Goal: Task Accomplishment & Management: Manage account settings

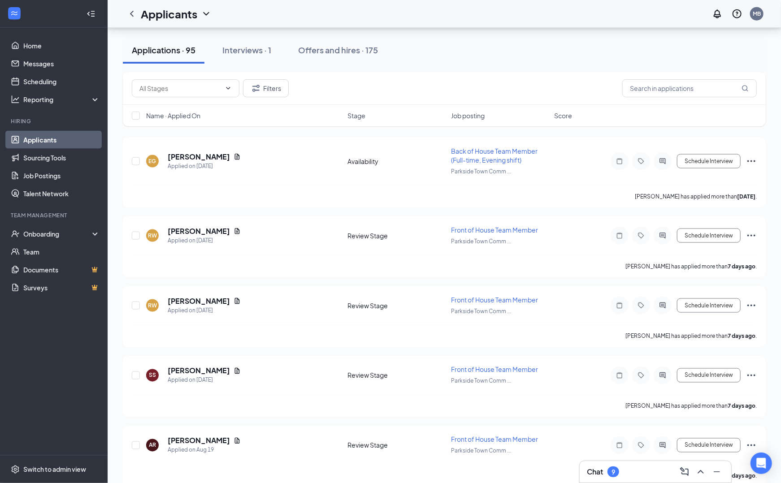
scroll to position [735, 0]
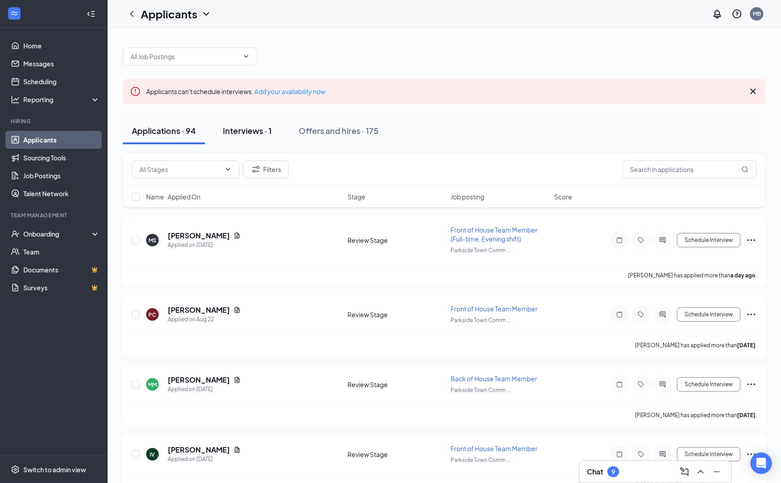
click at [251, 136] on button "Interviews · 1" at bounding box center [247, 130] width 67 height 27
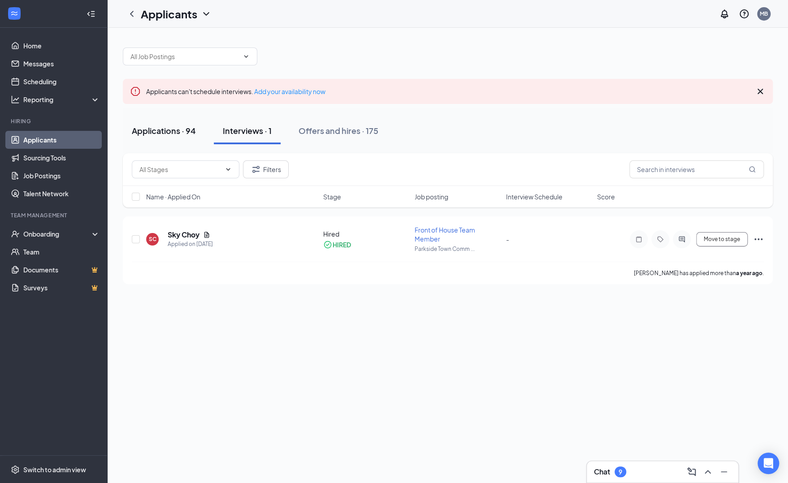
click at [162, 138] on button "Applications · 94" at bounding box center [164, 130] width 82 height 27
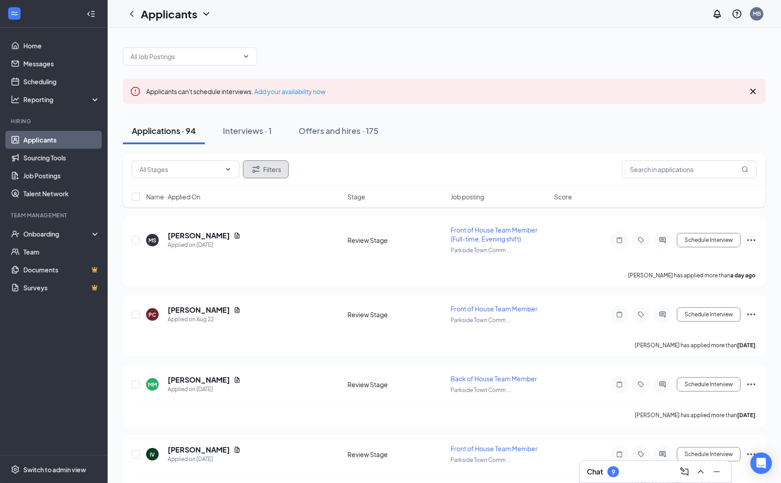
click at [264, 170] on button "Filters" at bounding box center [266, 170] width 46 height 18
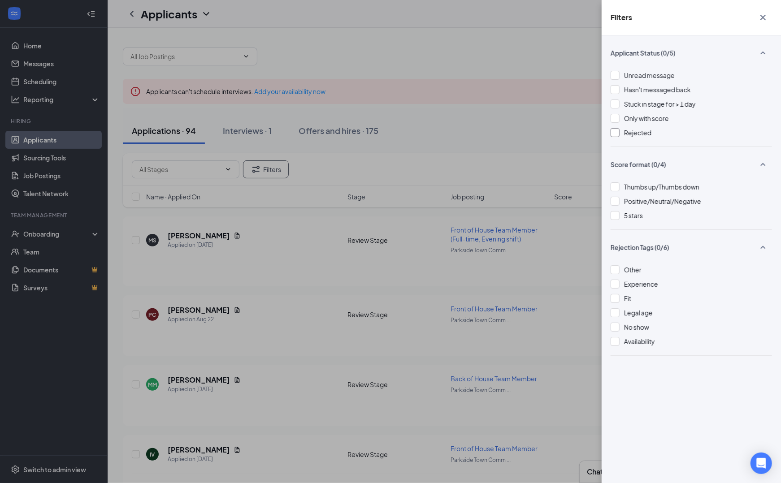
click at [620, 132] on div "Rejected" at bounding box center [691, 133] width 161 height 10
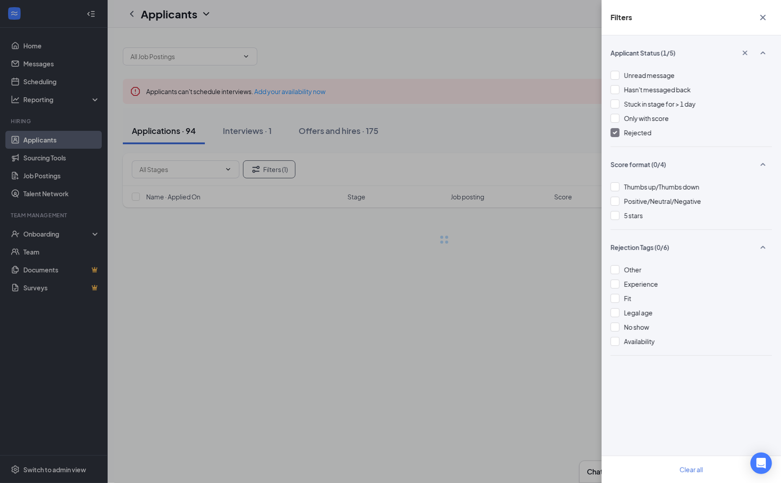
click at [444, 220] on div "Filters Applicant Status (1/5) Unread message Hasn't messaged back Stuck in sta…" at bounding box center [390, 241] width 781 height 483
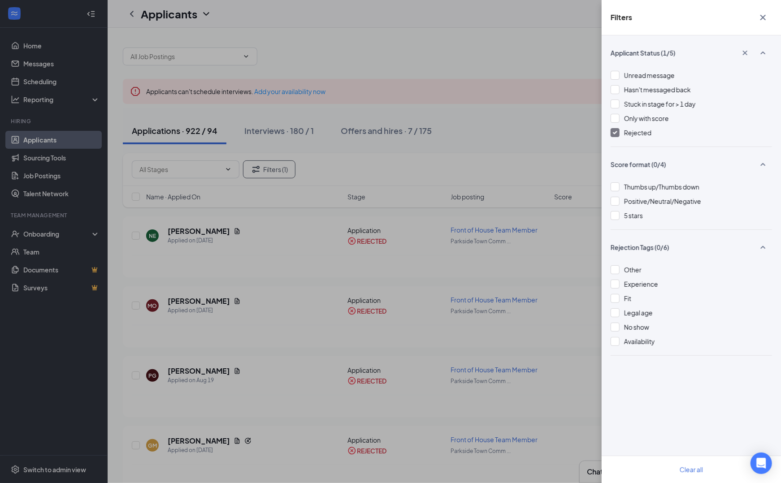
click at [344, 242] on div "Filters Applicant Status (1/5) Unread message Hasn't messaged back Stuck in sta…" at bounding box center [390, 241] width 781 height 483
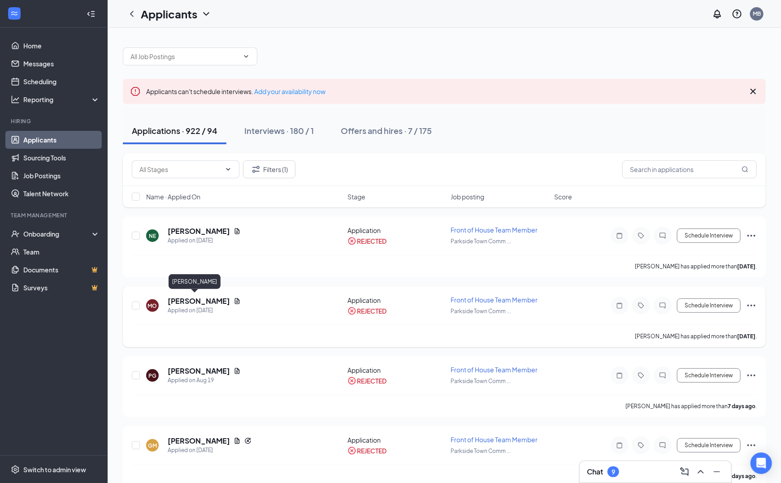
click at [185, 303] on h5 "[PERSON_NAME]" at bounding box center [199, 301] width 62 height 10
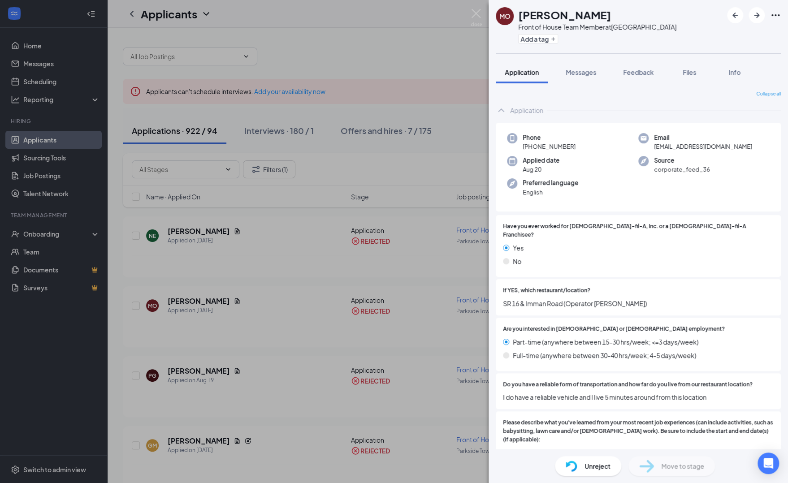
click at [580, 470] on div "Unreject" at bounding box center [588, 466] width 66 height 20
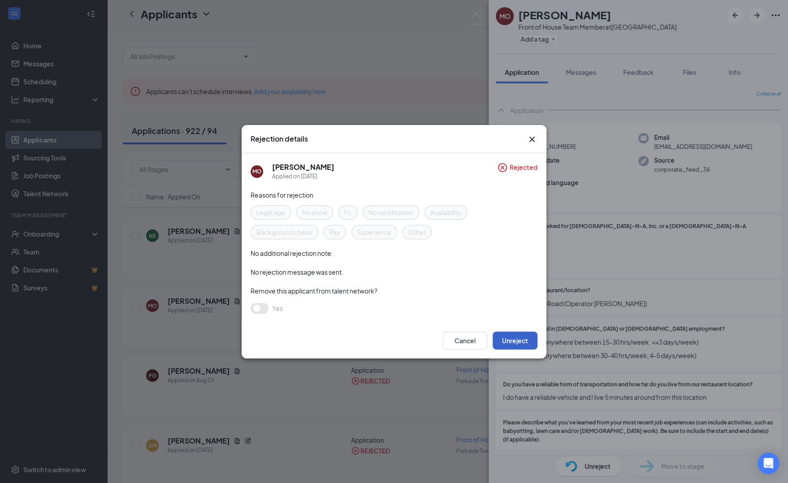
click at [511, 338] on button "Unreject" at bounding box center [515, 341] width 45 height 18
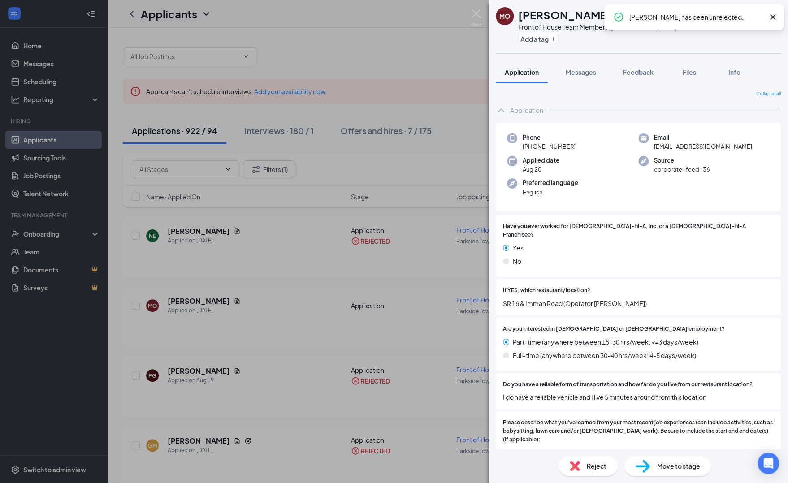
click at [311, 273] on div "MO [PERSON_NAME] Front of House Team Member at [GEOGRAPHIC_DATA] Add a tag Appl…" at bounding box center [394, 241] width 788 height 483
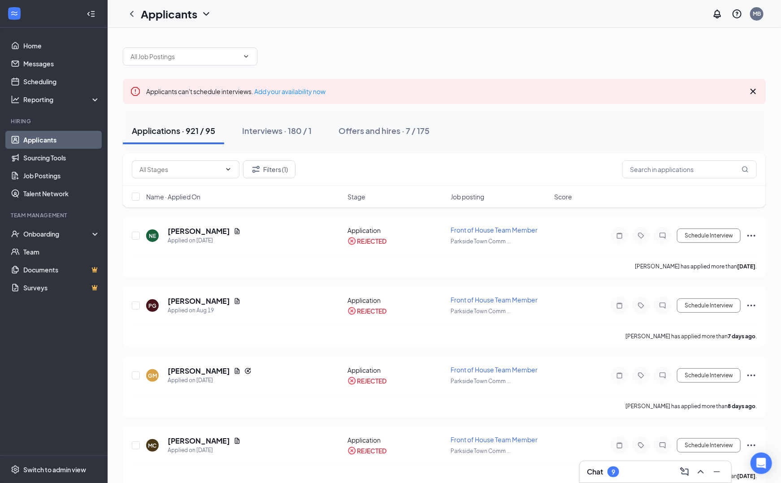
click at [37, 147] on link "Applicants" at bounding box center [61, 140] width 77 height 18
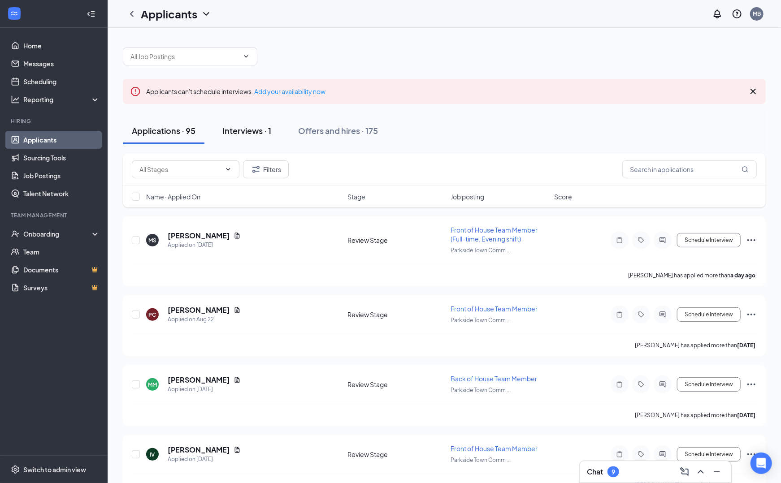
click at [226, 137] on button "Interviews · 1" at bounding box center [246, 130] width 67 height 27
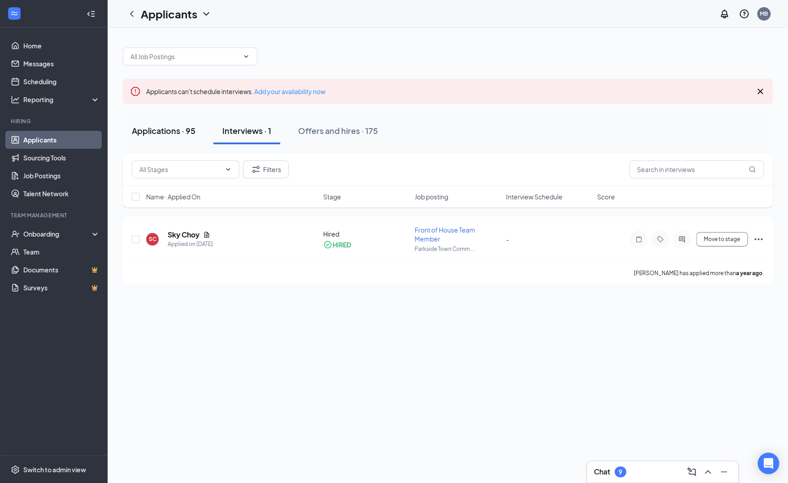
click at [171, 119] on button "Applications · 95" at bounding box center [164, 130] width 82 height 27
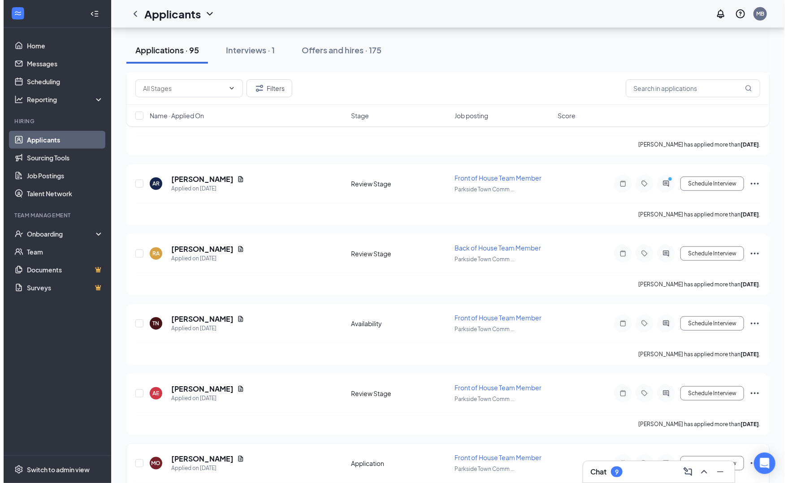
scroll to position [442, 0]
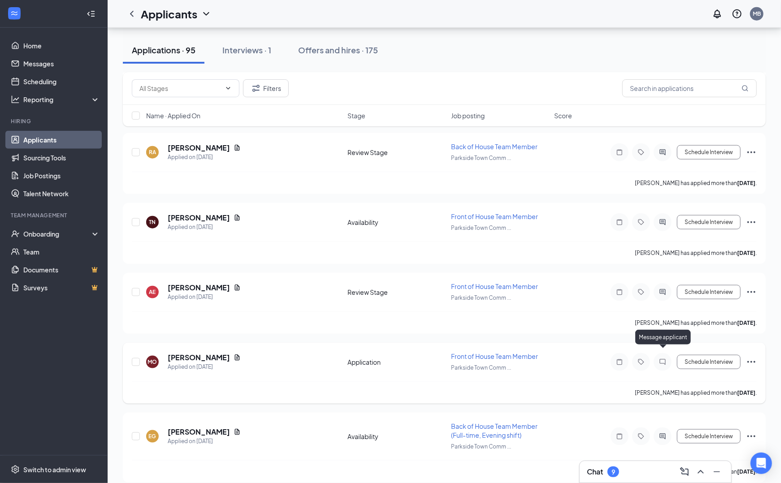
click at [665, 359] on icon "ChatInactive" at bounding box center [662, 362] width 11 height 7
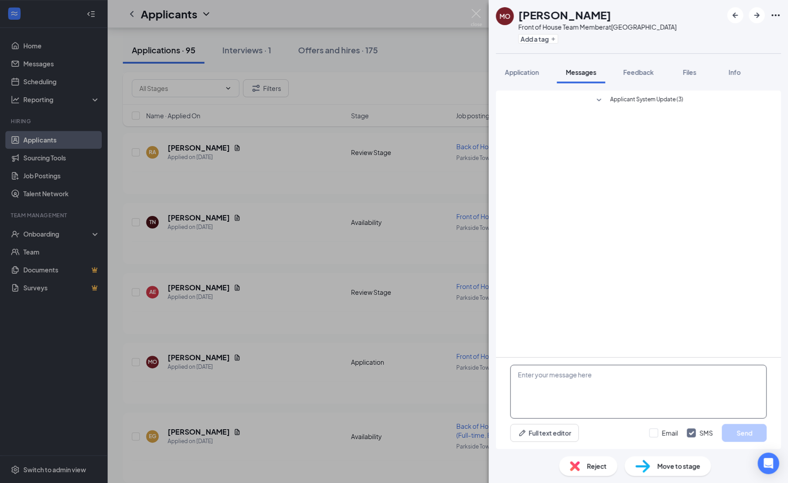
click at [581, 388] on textarea at bounding box center [638, 392] width 256 height 54
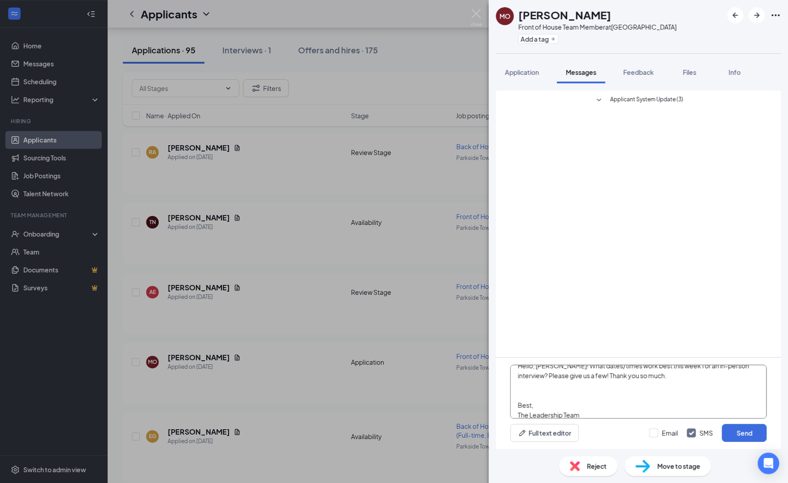
scroll to position [19, 0]
type textarea "Hello, [PERSON_NAME]! What dates/times work best this week for an in-person int…"
click at [659, 434] on input "Email" at bounding box center [663, 433] width 29 height 9
checkbox input "true"
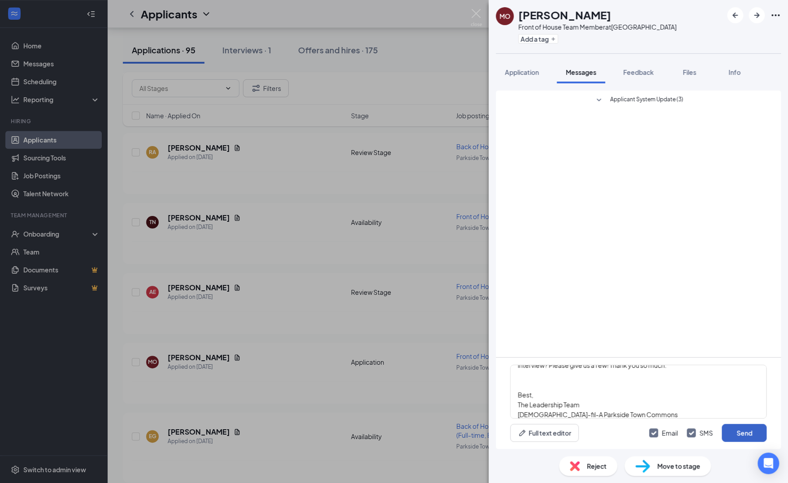
click at [737, 435] on button "Send" at bounding box center [744, 433] width 45 height 18
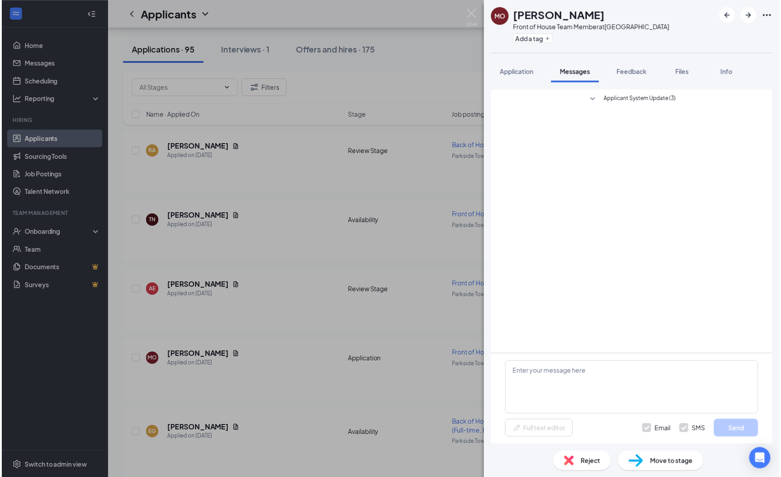
scroll to position [0, 0]
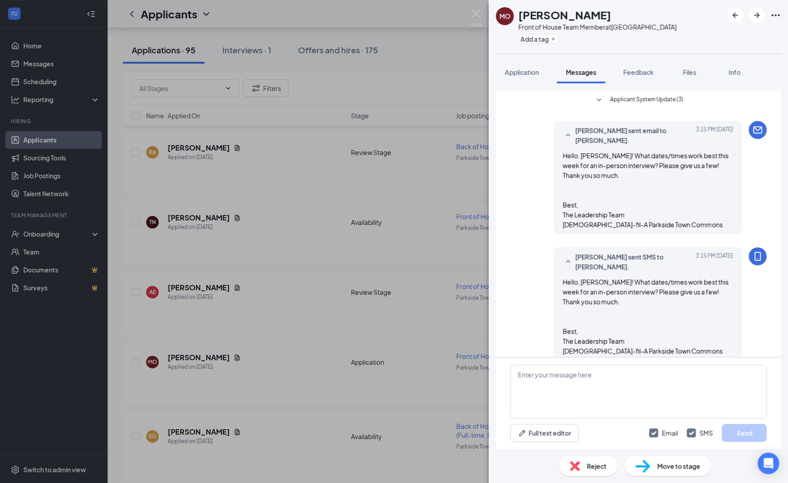
click at [248, 387] on div "MO [PERSON_NAME] Front of House Team Member at [GEOGRAPHIC_DATA] Add a tag Appl…" at bounding box center [394, 241] width 788 height 483
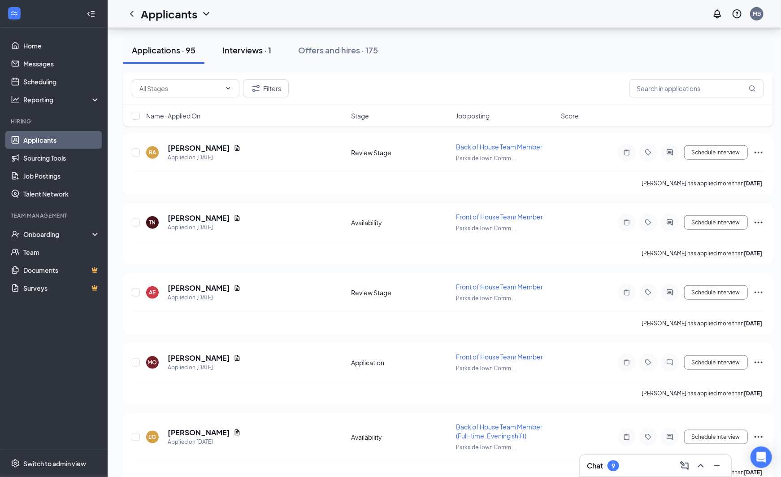
click at [262, 46] on div "Interviews · 1" at bounding box center [246, 49] width 49 height 11
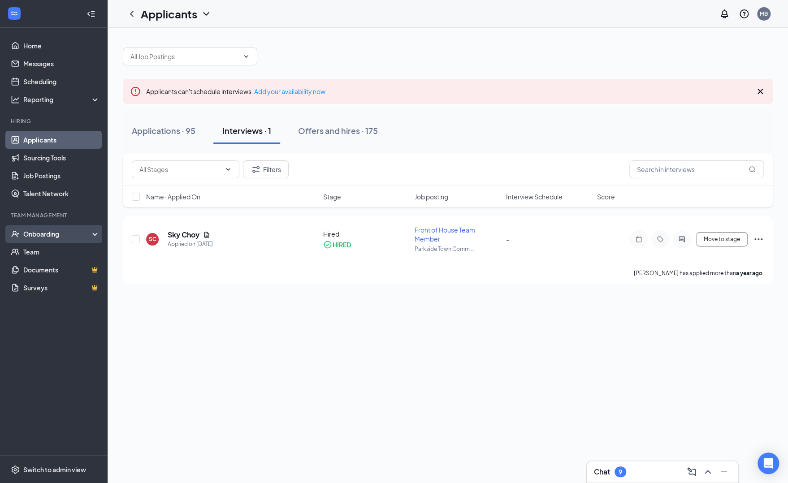
click at [52, 229] on div "Onboarding" at bounding box center [54, 234] width 108 height 18
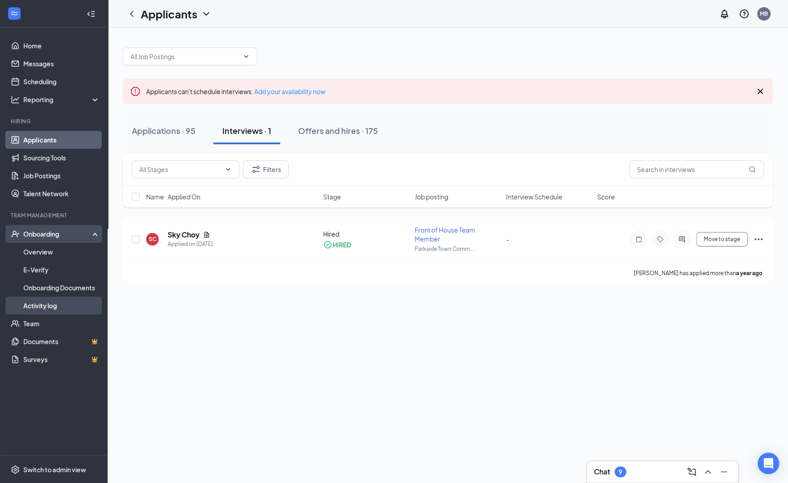
click at [61, 310] on link "Activity log" at bounding box center [61, 306] width 77 height 18
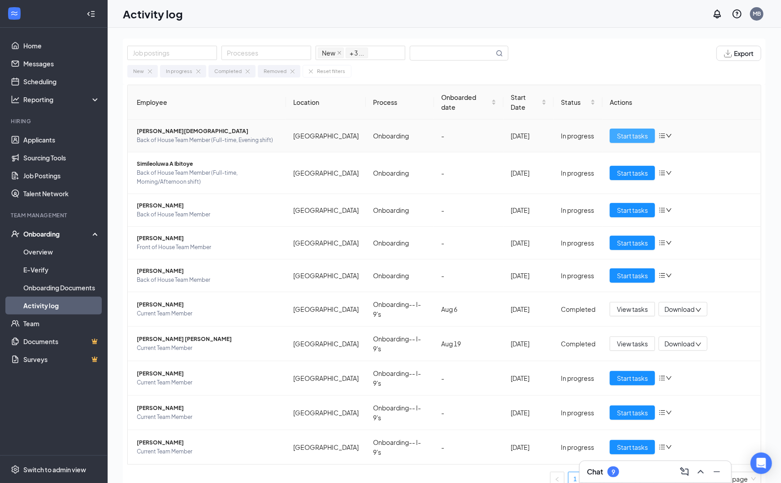
click at [617, 137] on span "Start tasks" at bounding box center [632, 136] width 31 height 10
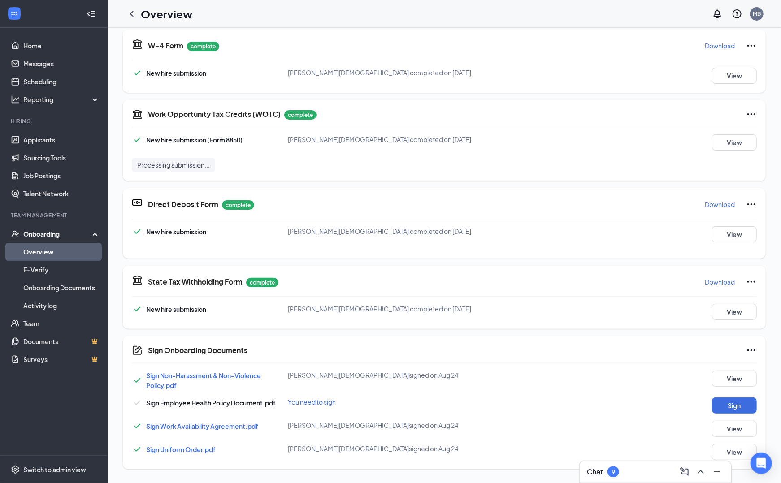
scroll to position [52, 0]
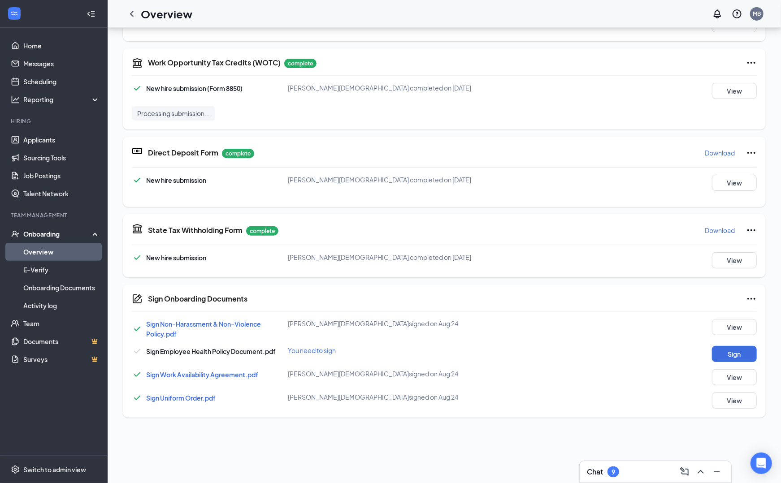
click at [702, 396] on div "View" at bounding box center [718, 401] width 78 height 16
click at [721, 383] on button "View" at bounding box center [734, 377] width 45 height 16
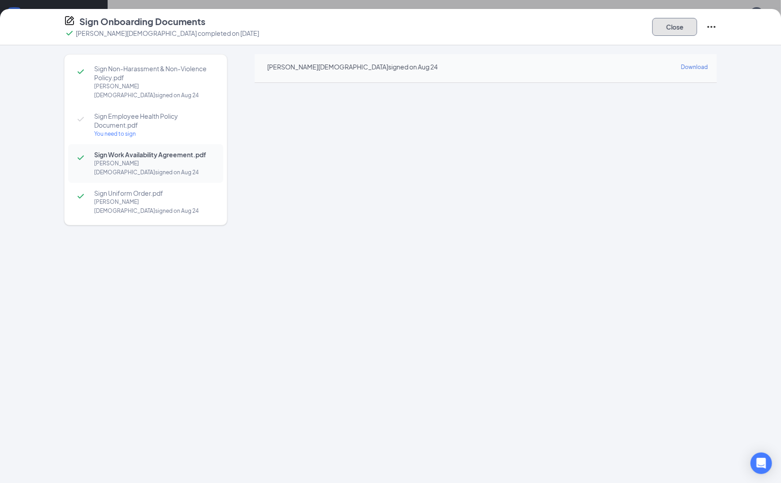
click at [670, 33] on button "Close" at bounding box center [674, 27] width 45 height 18
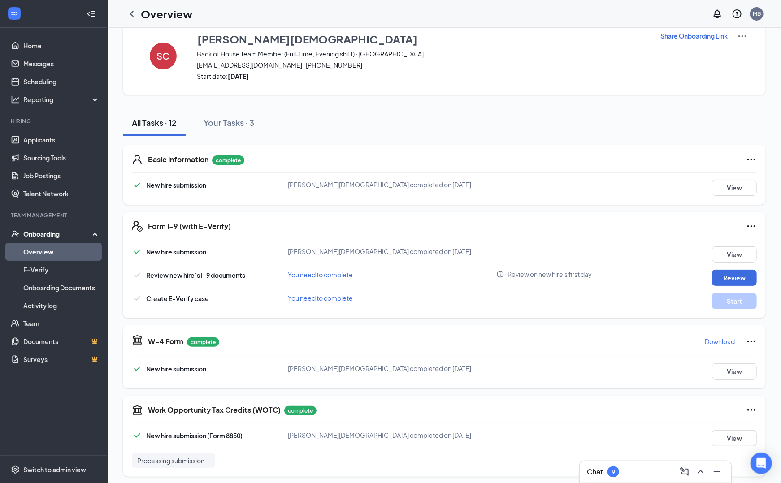
scroll to position [0, 0]
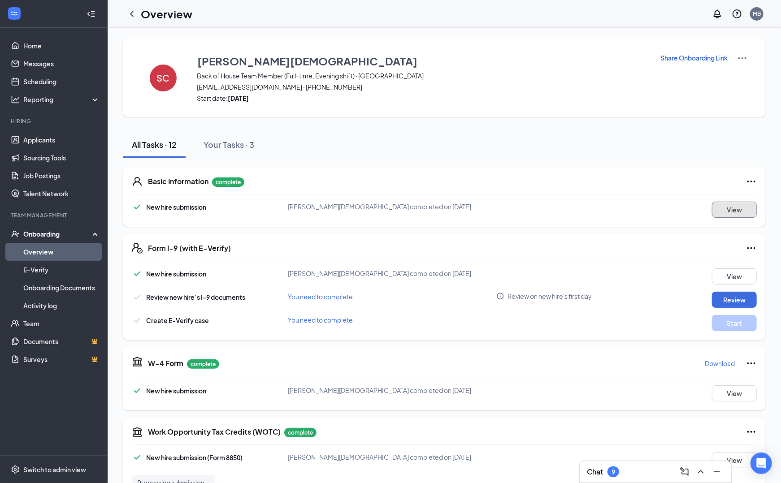
click at [716, 206] on button "View" at bounding box center [734, 210] width 45 height 16
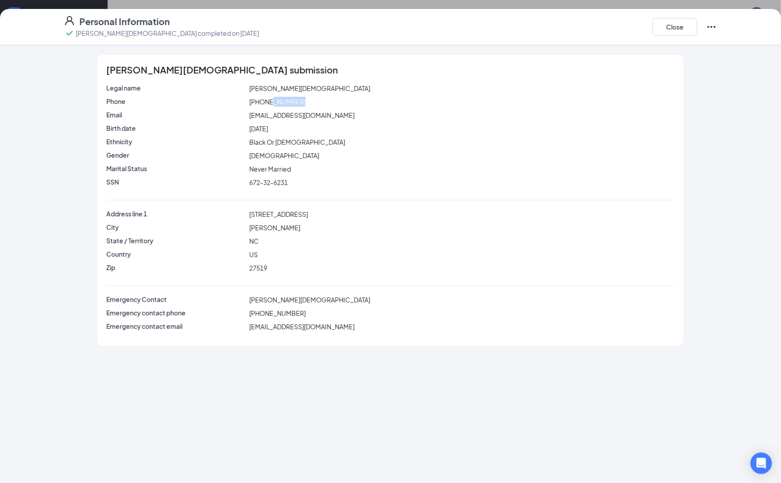
drag, startPoint x: 296, startPoint y: 99, endPoint x: 265, endPoint y: 104, distance: 30.9
click at [265, 104] on div "[PHONE_NUMBER]" at bounding box center [462, 102] width 429 height 10
copy span "345-4422"
drag, startPoint x: 339, startPoint y: 115, endPoint x: 247, endPoint y: 117, distance: 92.0
click at [247, 117] on div "Email [EMAIL_ADDRESS][DOMAIN_NAME]" at bounding box center [390, 115] width 572 height 10
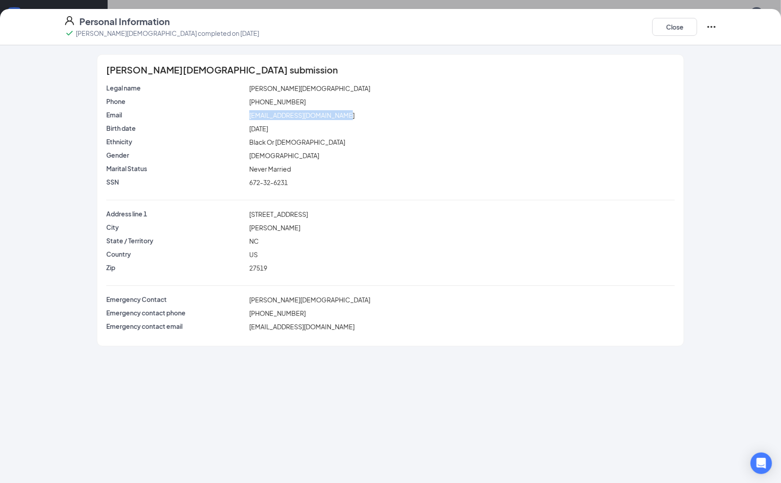
copy div "[EMAIL_ADDRESS][DOMAIN_NAME]"
drag, startPoint x: 294, startPoint y: 315, endPoint x: 265, endPoint y: 313, distance: 28.7
click at [265, 313] on span "[PHONE_NUMBER]" at bounding box center [277, 313] width 57 height 8
copy span "523-1859"
drag, startPoint x: 323, startPoint y: 329, endPoint x: 248, endPoint y: 331, distance: 74.5
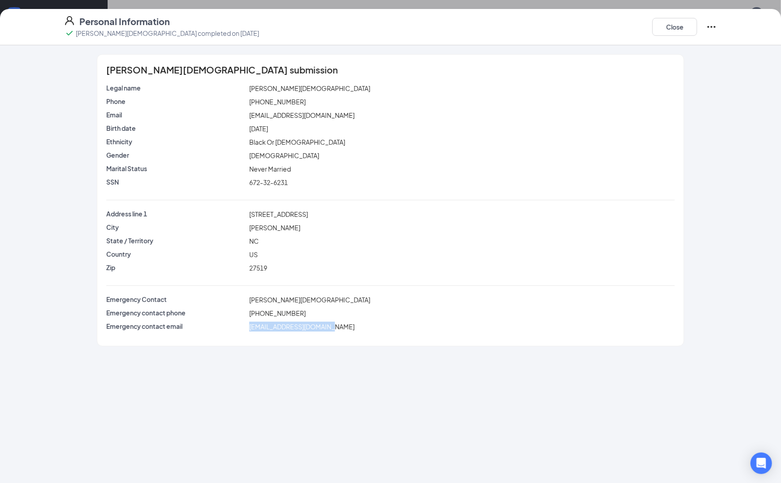
click at [248, 331] on div "[EMAIL_ADDRESS][DOMAIN_NAME]" at bounding box center [462, 327] width 429 height 10
copy span "[EMAIL_ADDRESS][DOMAIN_NAME]"
click at [680, 31] on button "Close" at bounding box center [674, 27] width 45 height 18
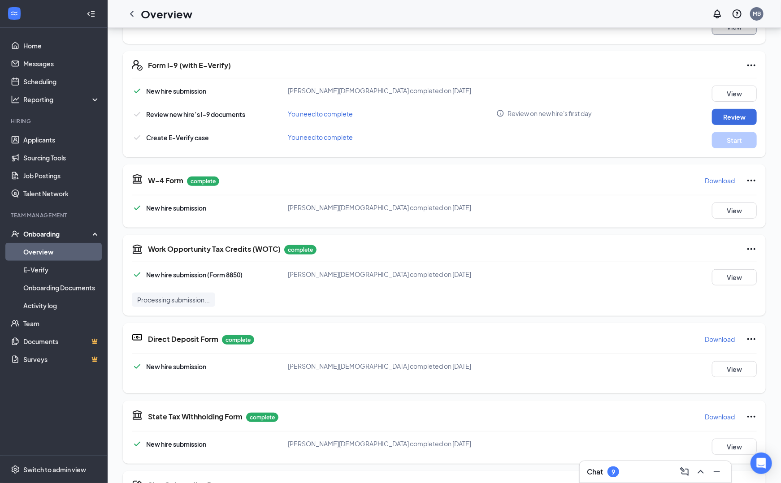
scroll to position [62, 0]
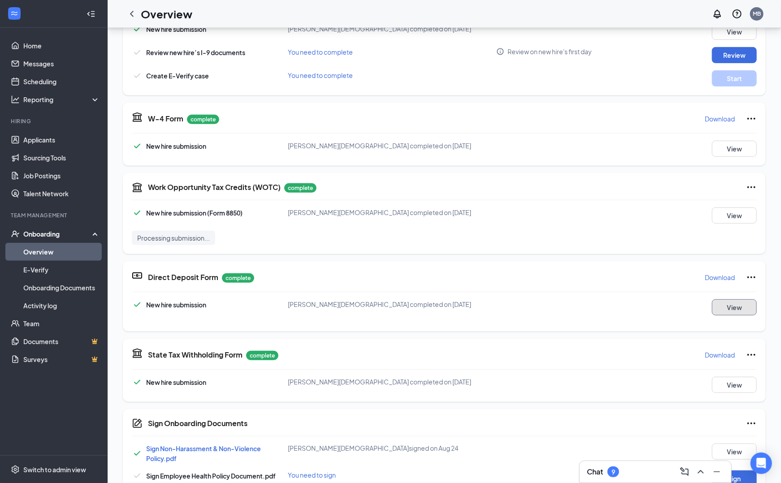
click at [724, 311] on button "View" at bounding box center [734, 308] width 45 height 16
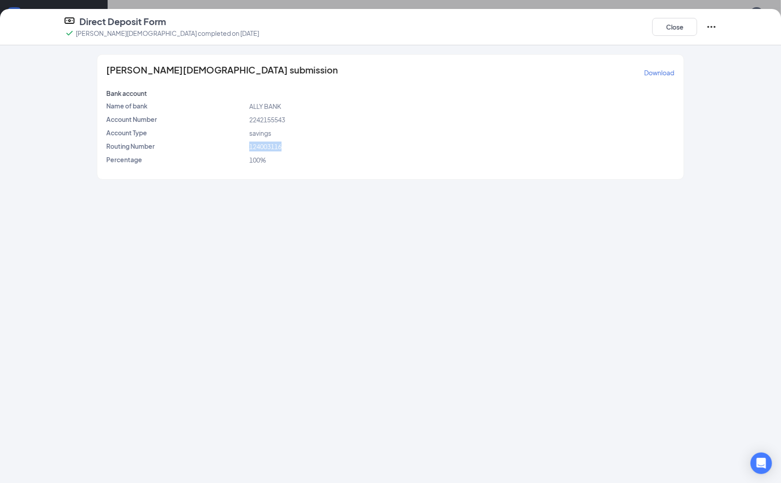
drag, startPoint x: 283, startPoint y: 147, endPoint x: 248, endPoint y: 148, distance: 34.1
click at [248, 148] on div "124003116" at bounding box center [462, 147] width 429 height 10
copy span "124003116"
drag, startPoint x: 287, startPoint y: 121, endPoint x: 251, endPoint y: 121, distance: 35.4
click at [251, 121] on span "2242155543" at bounding box center [267, 120] width 36 height 8
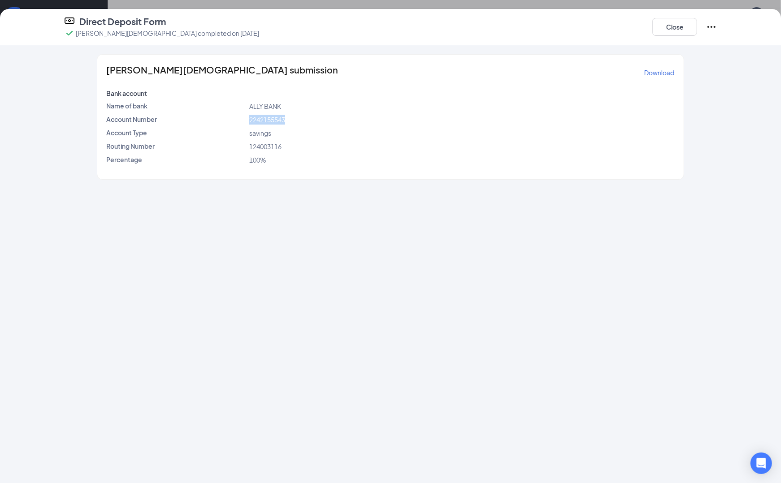
copy span "2242155543"
click at [674, 33] on button "Close" at bounding box center [674, 27] width 45 height 18
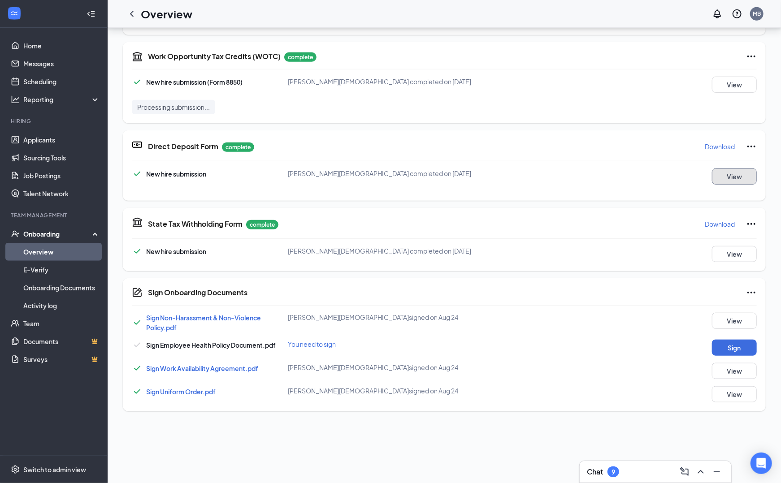
scroll to position [109, 0]
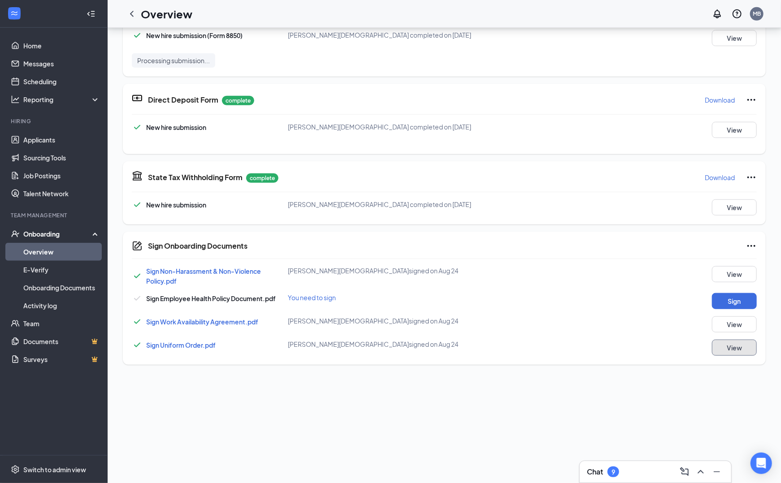
click at [730, 340] on button "View" at bounding box center [734, 348] width 45 height 16
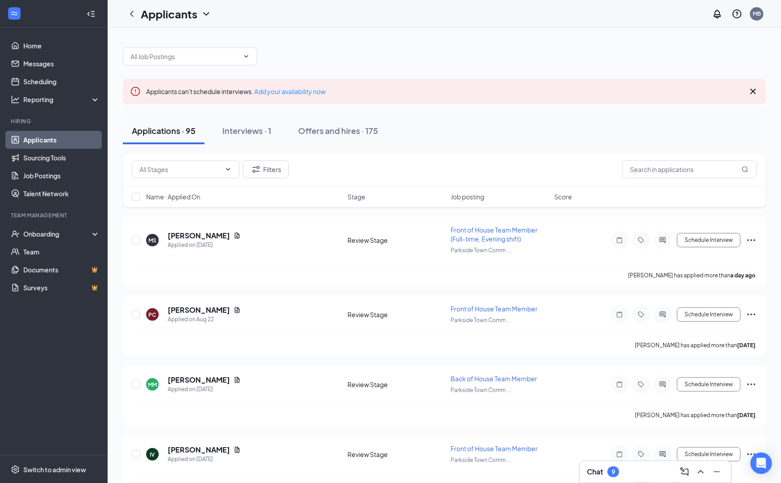
click at [647, 479] on div "Chat 9" at bounding box center [655, 472] width 137 height 14
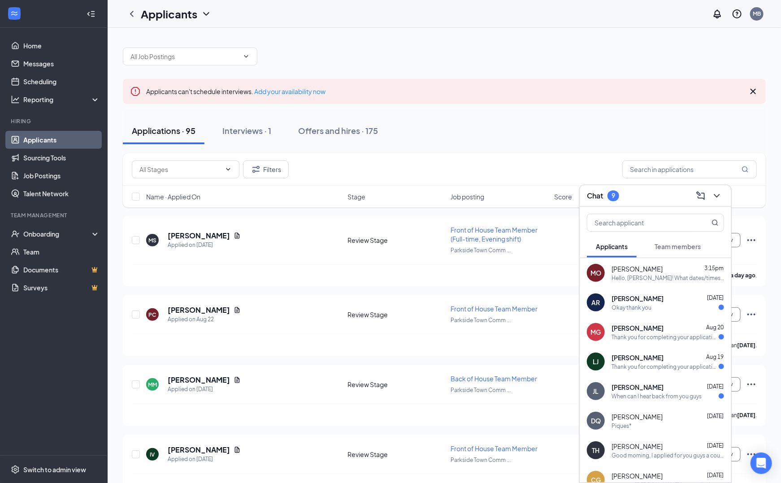
click at [650, 267] on div "Mia Ortiz 3:15pm" at bounding box center [668, 269] width 113 height 9
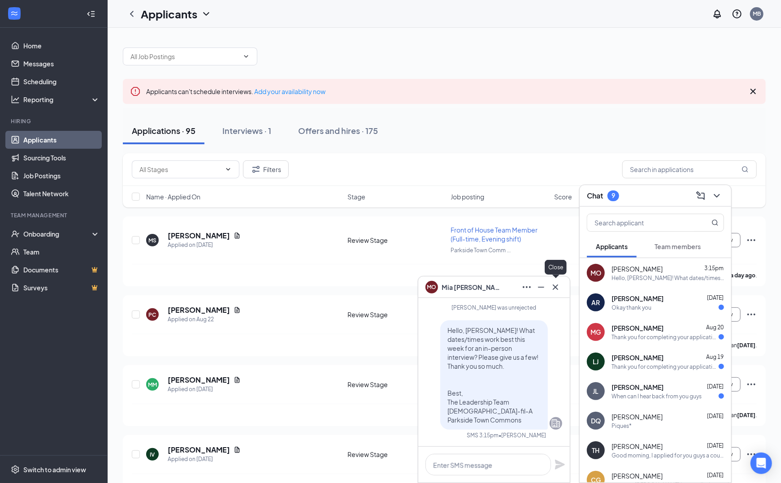
click at [557, 289] on icon "Cross" at bounding box center [555, 286] width 5 height 5
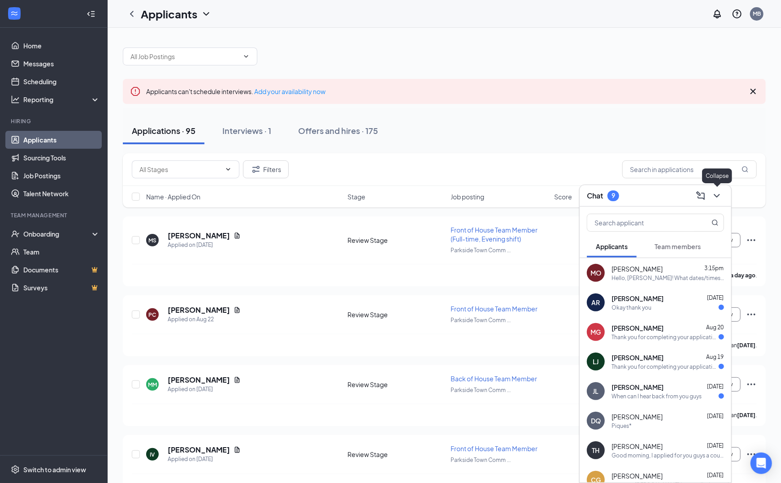
click at [717, 191] on icon "ChevronDown" at bounding box center [717, 196] width 11 height 11
